Goal: Task Accomplishment & Management: Manage account settings

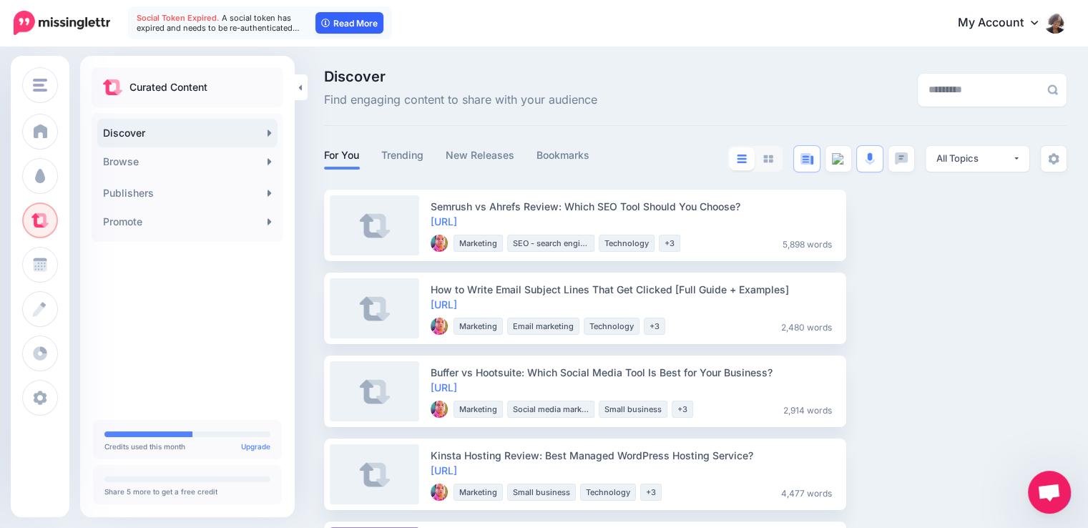
click at [335, 30] on link "Read More" at bounding box center [349, 22] width 68 height 21
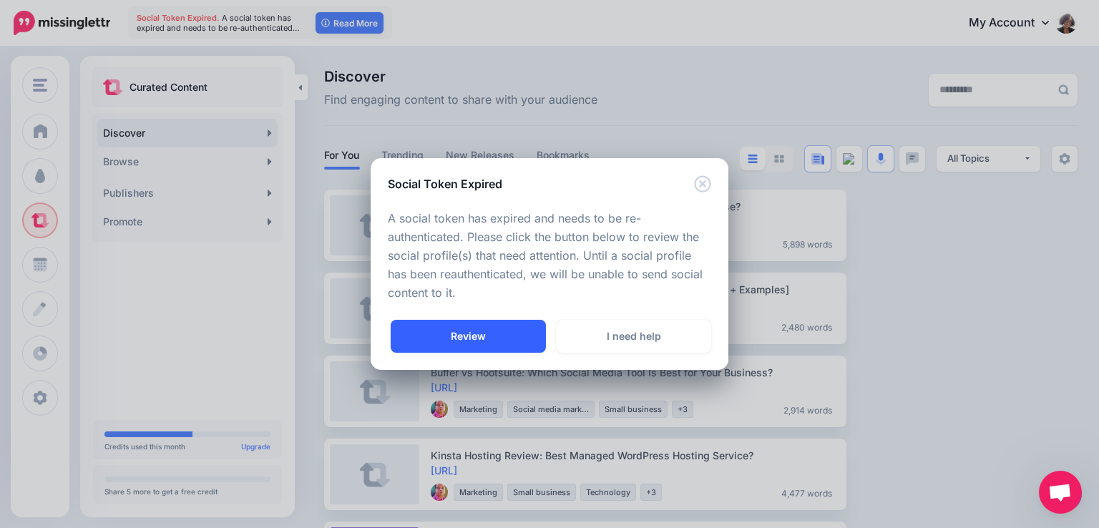
click at [532, 341] on link "Review" at bounding box center [468, 336] width 155 height 33
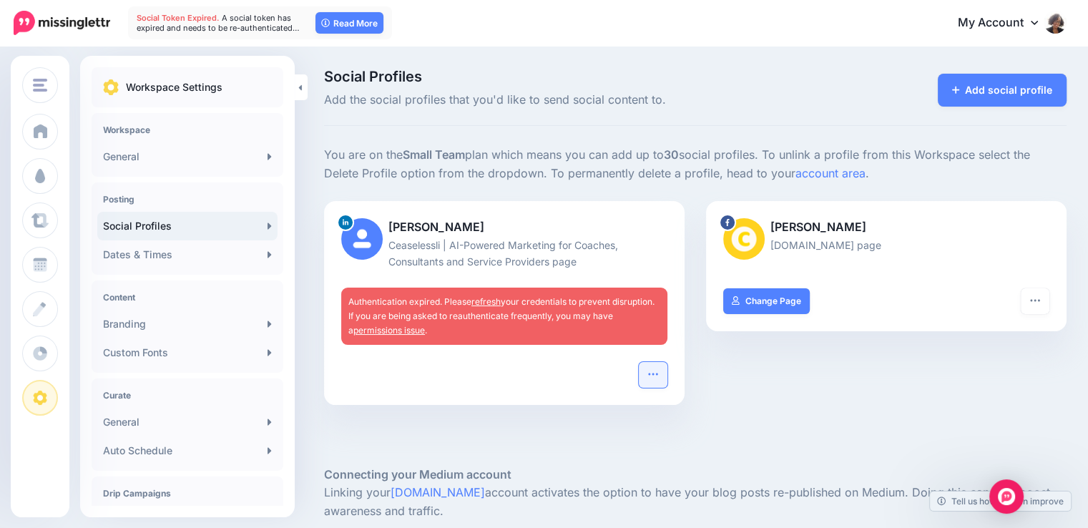
click at [657, 369] on icon "button" at bounding box center [652, 373] width 11 height 11
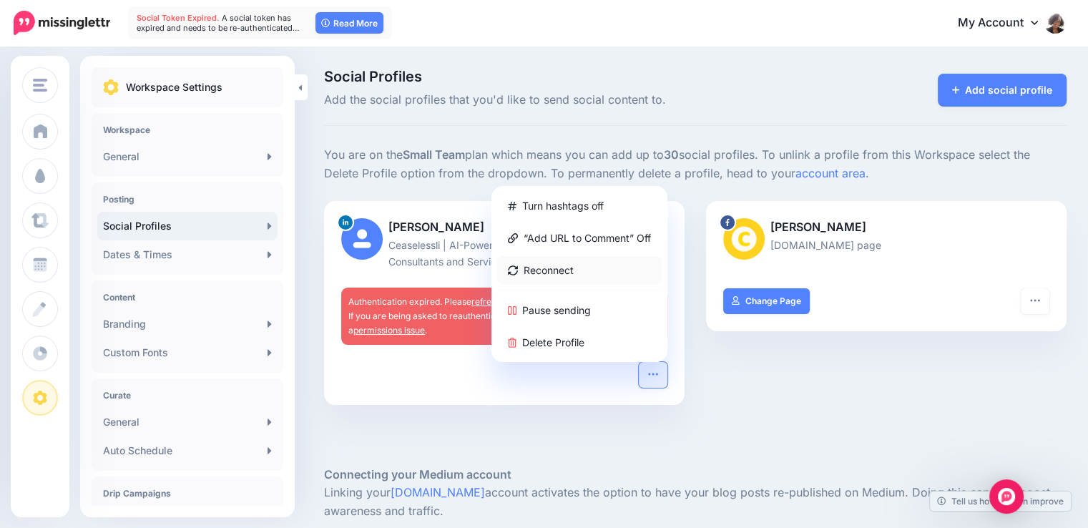
click at [582, 268] on link "Reconnect" at bounding box center [579, 270] width 165 height 28
